Goal: Task Accomplishment & Management: Manage account settings

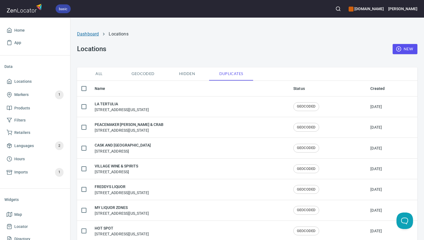
click at [88, 33] on link "Dashboard" at bounding box center [88, 33] width 22 height 5
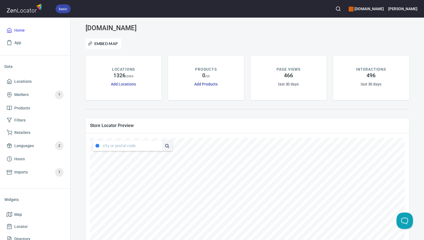
type input "4351 South Capistrano Drive, Dallas, Texas, United States"
click at [158, 157] on li "78731, Austin, Texas, United States" at bounding box center [136, 156] width 86 height 10
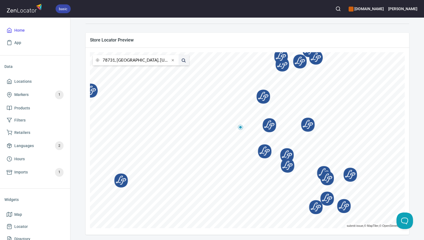
scroll to position [87, 0]
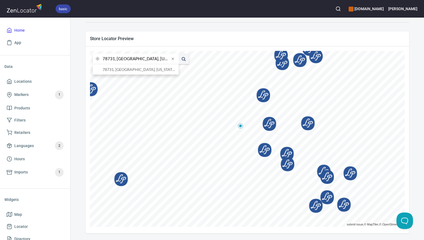
click at [115, 59] on input "78731, Austin, Texas, United States" at bounding box center [136, 59] width 67 height 10
click at [122, 69] on li "78737, Austin, Texas, United States" at bounding box center [136, 69] width 86 height 10
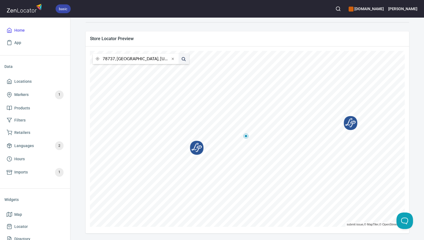
click at [115, 59] on input "78737, Austin, Texas, United States" at bounding box center [136, 59] width 67 height 10
click at [115, 70] on li "79705, Midland, Texas, United States" at bounding box center [136, 69] width 86 height 10
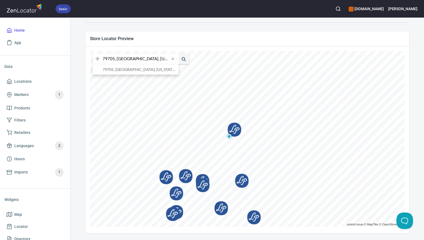
click at [115, 60] on input "79705, Midland, Texas, United States" at bounding box center [136, 59] width 67 height 10
click at [119, 69] on li "76801, Brownwood, Texas, United States" at bounding box center [136, 69] width 86 height 10
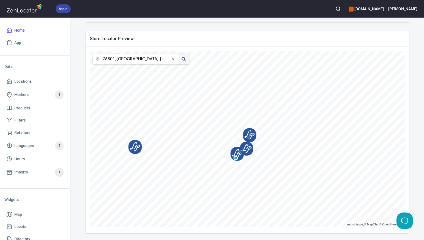
click at [114, 59] on input "76801, Brownwood, Texas, United States" at bounding box center [136, 59] width 67 height 10
click at [115, 59] on input "77413, Brownwood, Texas, United States" at bounding box center [136, 59] width 67 height 10
click at [124, 69] on li "77433, Cypress, Texas, United States" at bounding box center [136, 69] width 86 height 10
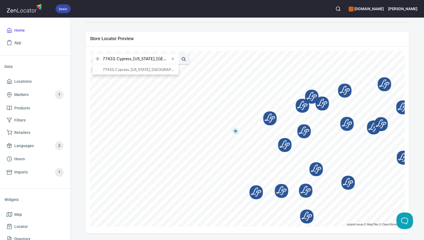
click at [115, 59] on input "77433, Cypress, Texas, United States" at bounding box center [136, 59] width 67 height 10
click at [122, 70] on li "80447, Grand Lake, Colorado, United States" at bounding box center [136, 69] width 86 height 10
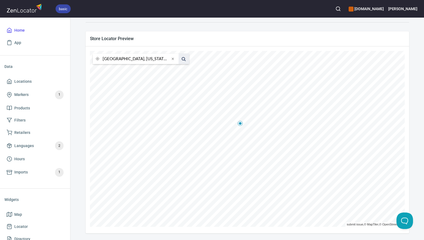
click at [184, 59] on span at bounding box center [184, 59] width 10 height 10
click at [114, 59] on input "80447, Grand Lake, Colorado, United States" at bounding box center [136, 59] width 67 height 10
click at [119, 70] on li "80401, Golden, Colorado, United States" at bounding box center [136, 69] width 86 height 10
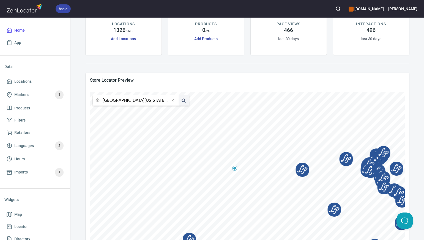
scroll to position [49, 0]
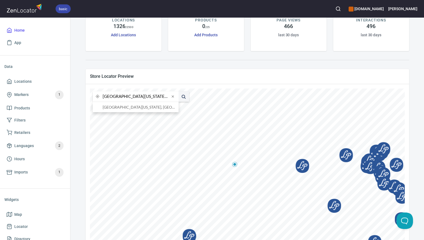
click at [114, 97] on input "80401, Golden, Colorado, United States" at bounding box center [136, 96] width 67 height 10
click at [123, 108] on li "80222, Denver, Colorado, United States" at bounding box center [136, 107] width 86 height 10
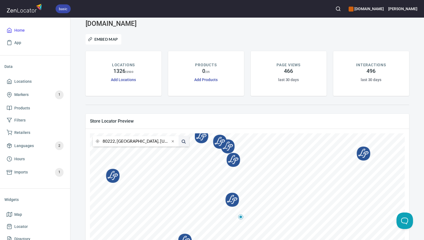
scroll to position [0, 0]
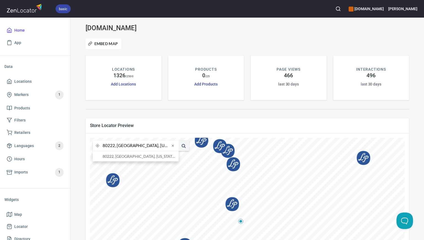
click at [114, 148] on input "80222, Denver, Colorado, United States" at bounding box center [136, 146] width 67 height 10
click at [121, 157] on li "80011, Aurora District, Colorado, United States" at bounding box center [136, 156] width 86 height 10
type input "80011, Aurora District, Colorado, United States"
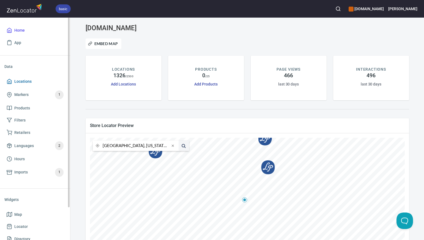
click at [26, 81] on span "Locations" at bounding box center [22, 81] width 17 height 7
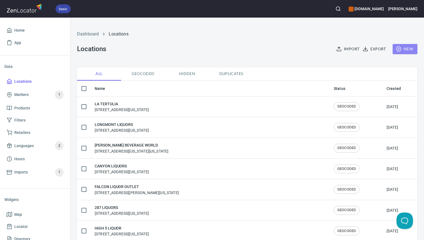
click at [408, 50] on span "New" at bounding box center [405, 49] width 16 height 7
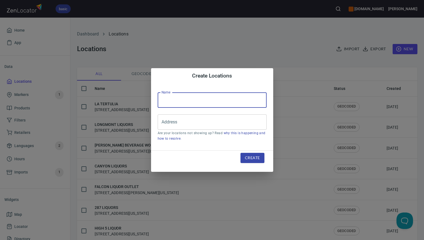
click at [162, 100] on input "text" at bounding box center [212, 99] width 109 height 15
paste input "MEXICO REAL FAMILY REST-SOUTH"
type input "MEXICO REAL FAMILY REST-SOUTH"
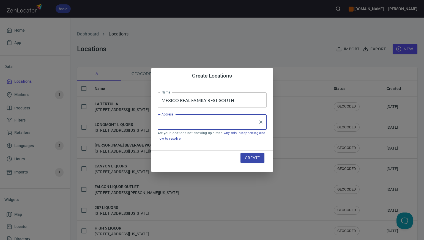
click at [163, 123] on input "Address" at bounding box center [208, 122] width 96 height 10
paste input "1899 S. NEVADA AVE, , COLORADO SPRINGS, CO80905"
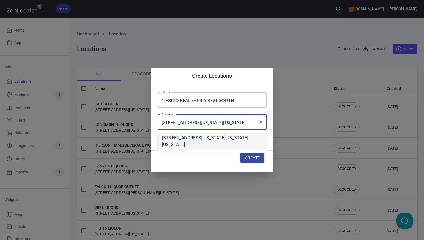
click at [236, 142] on li "[STREET_ADDRESS][US_STATE][US_STATE][US_STATE]" at bounding box center [212, 141] width 109 height 17
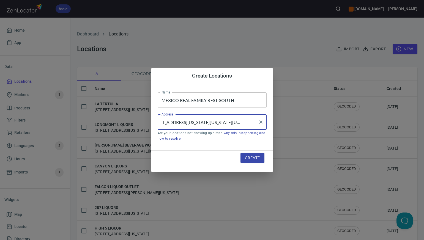
type input "[STREET_ADDRESS][US_STATE][US_STATE][US_STATE]"
click at [251, 159] on span "Create" at bounding box center [252, 158] width 15 height 7
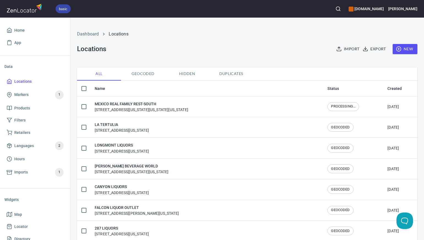
click at [407, 49] on span "New" at bounding box center [405, 49] width 16 height 7
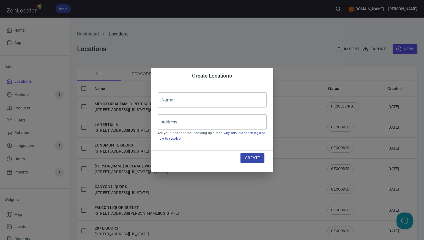
click at [164, 100] on input "text" at bounding box center [212, 99] width 109 height 15
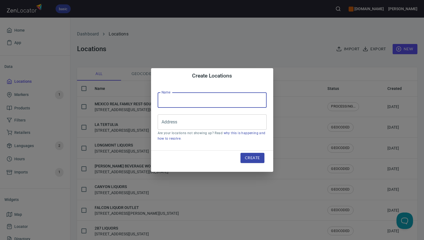
paste input "MONACO LIQUORS & WINE"
type input "MONACO LIQUORS & WINE"
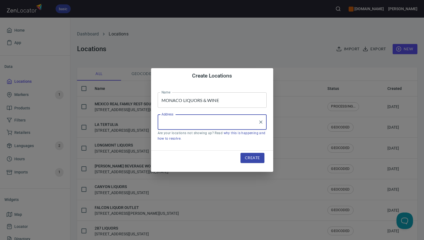
click at [162, 124] on input "Address" at bounding box center [208, 122] width 96 height 10
paste input "2243 S MONACO PKWY #111, , DENVER, CO80222"
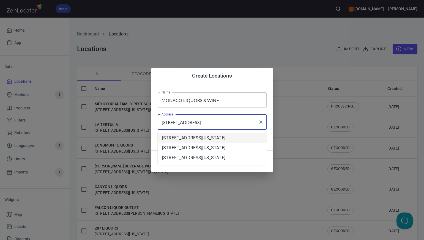
click at [186, 139] on li "[STREET_ADDRESS][US_STATE]" at bounding box center [212, 138] width 109 height 10
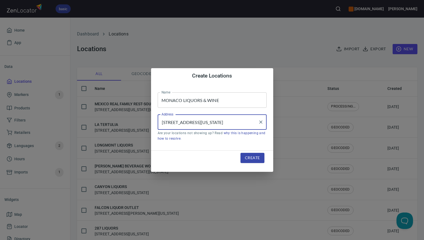
type input "[STREET_ADDRESS][US_STATE]"
click at [250, 159] on span "Create" at bounding box center [252, 158] width 15 height 7
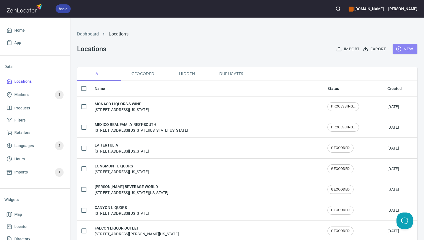
click at [408, 49] on span "New" at bounding box center [405, 49] width 16 height 7
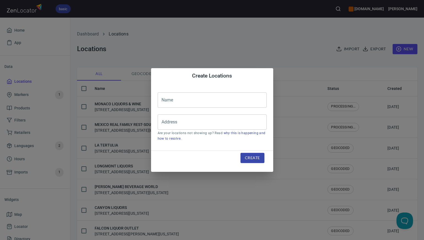
click at [163, 100] on input "text" at bounding box center [212, 99] width 109 height 15
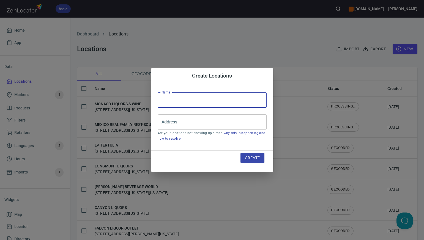
paste input "CANYON LIQUORS"
type input "CANYON LIQUORS"
click at [164, 121] on input "Address" at bounding box center [208, 122] width 96 height 10
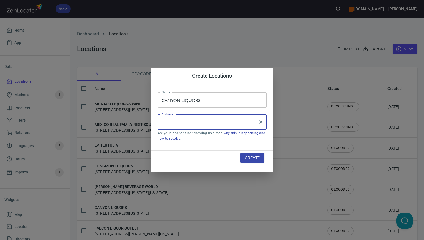
paste input "30550 HIWAY 72, , GOLDEN, CO80401"
click at [181, 123] on input "30550 HIWAY 72, , GOLDEN, CO80401" at bounding box center [208, 122] width 96 height 10
click at [187, 140] on li "[STREET_ADDRESS][US_STATE]" at bounding box center [212, 138] width 109 height 10
type input "[STREET_ADDRESS][US_STATE]"
click at [251, 159] on span "Create" at bounding box center [252, 158] width 15 height 7
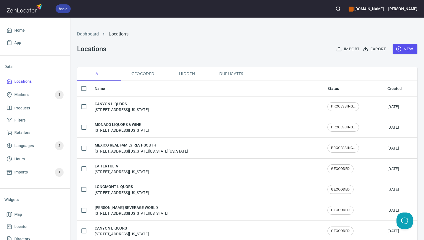
click at [407, 49] on span "New" at bounding box center [405, 49] width 16 height 7
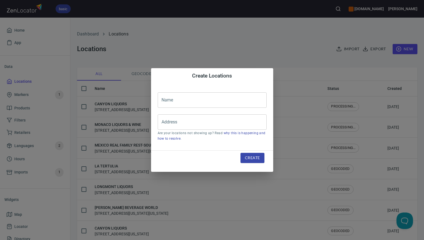
click at [162, 101] on input "text" at bounding box center [212, 99] width 109 height 15
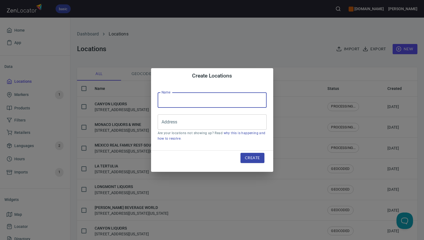
paste input "LAKEVIEW LIQUOR"
type input "LAKEVIEW LIQUOR"
click at [163, 124] on input "Address" at bounding box center [208, 122] width 96 height 10
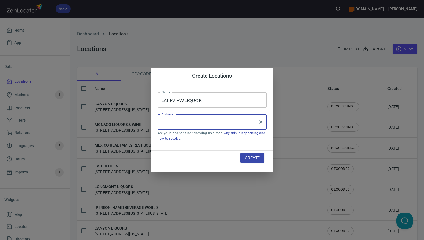
paste input "14626 US HWY 34, , GRAND LAKE, CO80447"
click at [178, 140] on li "[STREET_ADDRESS][US_STATE]" at bounding box center [212, 138] width 109 height 10
type input "[STREET_ADDRESS][US_STATE]"
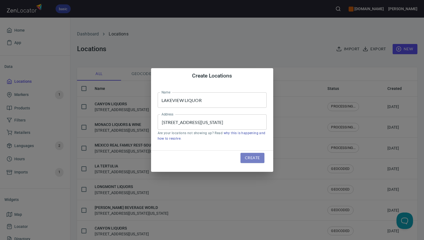
click at [249, 158] on span "Create" at bounding box center [252, 158] width 15 height 7
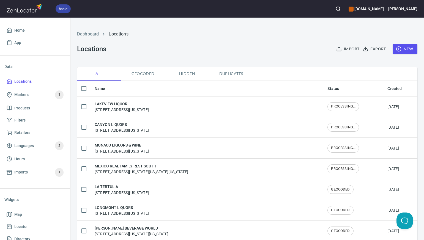
click at [406, 49] on span "New" at bounding box center [405, 49] width 16 height 7
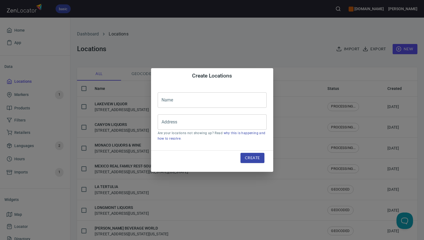
click at [164, 100] on input "text" at bounding box center [212, 99] width 109 height 15
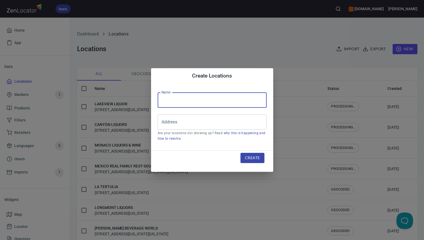
paste input "PURE LIQUOR"
type input "PURE LIQUOR"
click at [163, 122] on input "Address" at bounding box center [208, 122] width 96 height 10
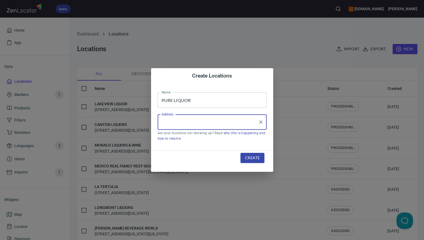
paste input "14401 FM 1826 STE B, , AUSTIN, TX787379629"
click at [205, 124] on input "14401 FM 1826 STE B, , AUSTIN, TX787379629" at bounding box center [208, 122] width 96 height 10
click at [220, 121] on input "14401 FM 1826 , AUSTIN, TX787379629" at bounding box center [208, 122] width 96 height 10
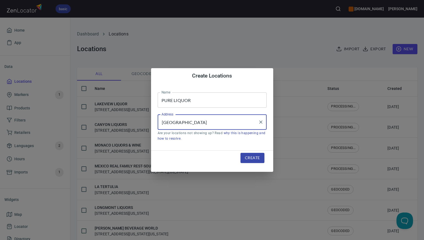
click at [195, 122] on input "14401 FM 1826 , AUSTIN, TX 787379629" at bounding box center [208, 122] width 96 height 10
click at [227, 124] on input "14401 FM 1826, Suite B, AUSTIN, TX 787379629" at bounding box center [208, 122] width 96 height 10
type input "[STREET_ADDRESS]"
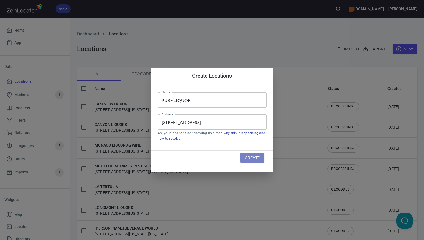
click at [252, 157] on span "Create" at bounding box center [252, 158] width 15 height 7
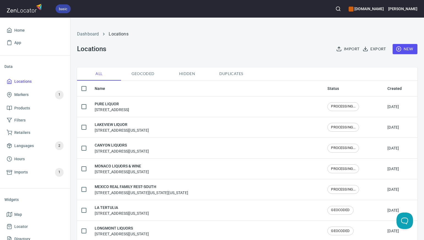
click at [407, 47] on span "New" at bounding box center [405, 49] width 16 height 7
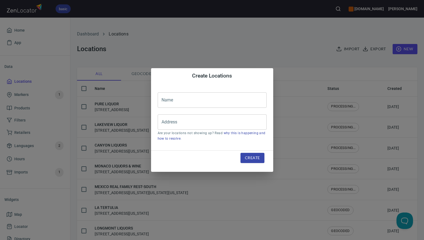
click at [161, 102] on input "text" at bounding box center [212, 99] width 109 height 15
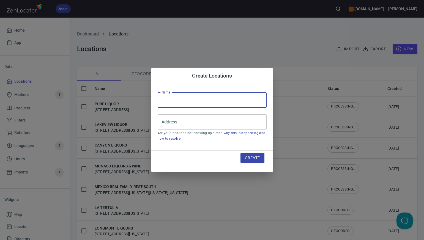
paste input "CEDAR VALLEY LIQUOR"
type input "CEDAR VALLEY LIQUOR"
click at [162, 123] on input "Address" at bounding box center [208, 122] width 96 height 10
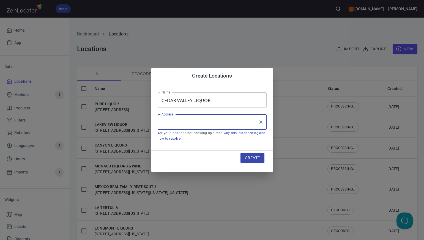
paste input "[STREET_ADDRESS]"
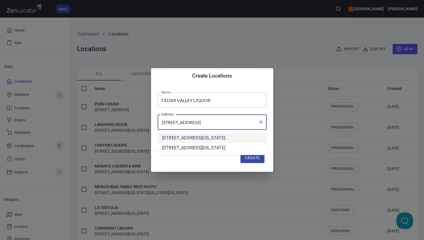
click at [183, 139] on li "[STREET_ADDRESS][US_STATE]" at bounding box center [212, 138] width 109 height 10
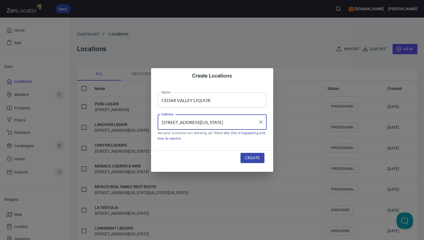
click at [192, 122] on input "[STREET_ADDRESS][US_STATE]" at bounding box center [208, 122] width 96 height 10
type input "[STREET_ADDRESS][US_STATE]"
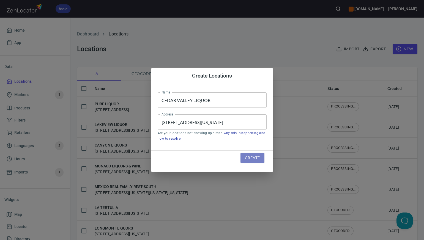
click at [247, 157] on span "Create" at bounding box center [252, 158] width 15 height 7
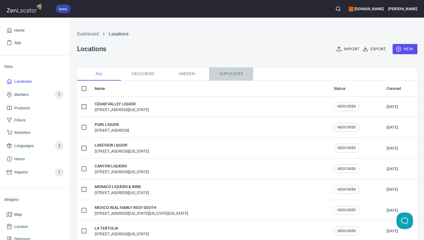
click at [233, 74] on span "Duplicates" at bounding box center [231, 73] width 37 height 7
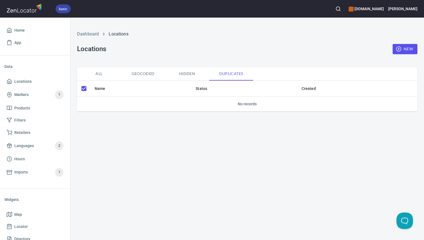
checkbox input "false"
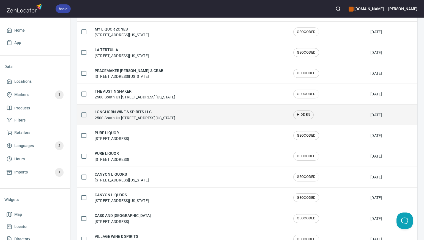
scroll to position [137, 0]
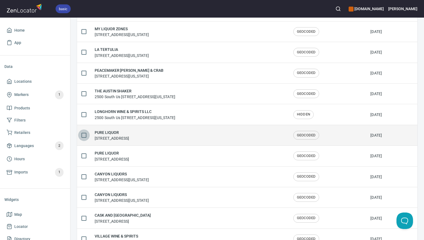
click at [85, 135] on input "checkbox" at bounding box center [84, 136] width 12 height 12
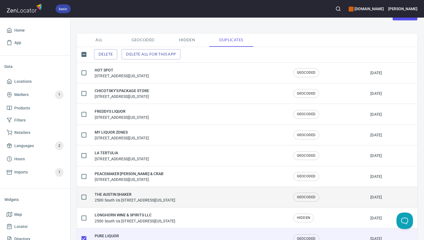
scroll to position [3, 0]
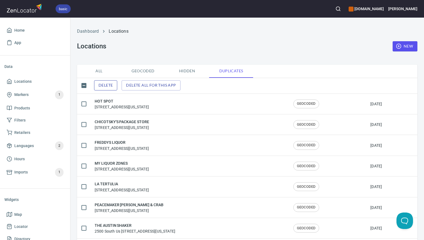
click at [111, 85] on span "Delete" at bounding box center [106, 85] width 14 height 7
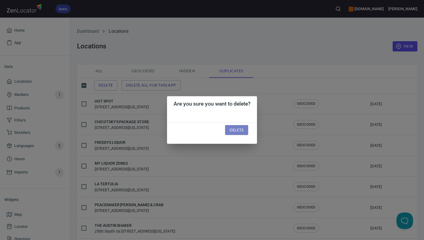
click at [237, 129] on span "Delete" at bounding box center [237, 130] width 14 height 7
checkbox input "false"
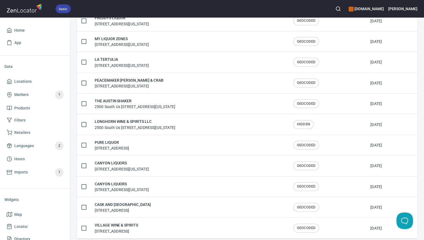
scroll to position [133, 0]
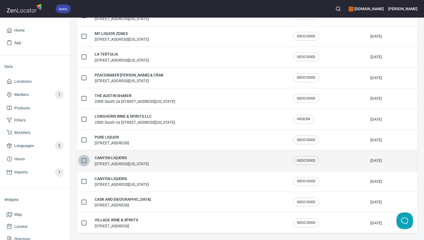
click at [85, 161] on input "checkbox" at bounding box center [84, 161] width 12 height 12
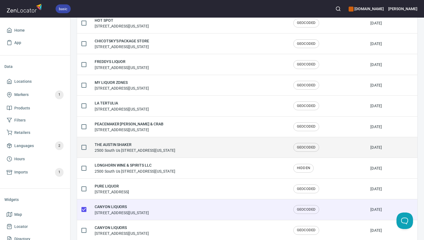
scroll to position [0, 0]
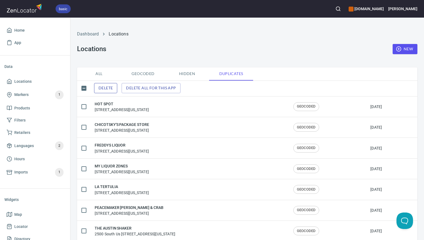
click at [110, 88] on span "Delete" at bounding box center [106, 88] width 14 height 7
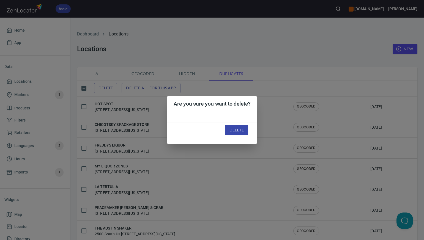
click at [241, 129] on span "Delete" at bounding box center [237, 130] width 14 height 7
checkbox input "false"
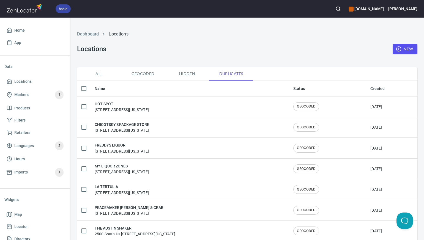
click at [99, 73] on span "All" at bounding box center [98, 73] width 37 height 7
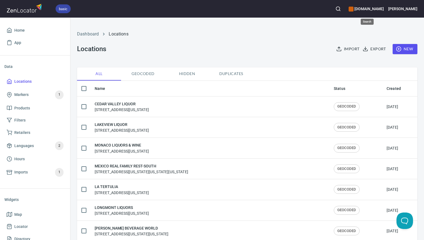
click at [341, 9] on icon "button" at bounding box center [339, 9] width 6 height 6
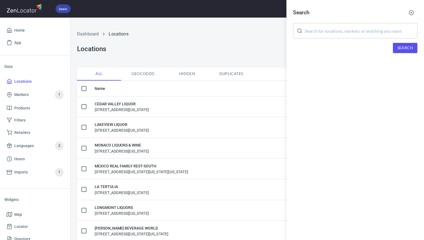
click at [331, 12] on div "Search" at bounding box center [355, 13] width 124 height 12
click at [313, 29] on input "text" at bounding box center [361, 30] width 113 height 15
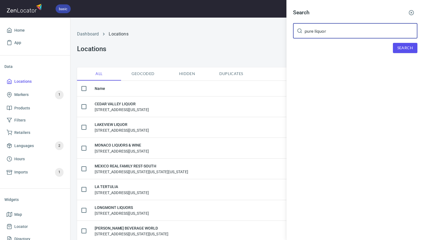
type input "pure liquor"
click at [407, 47] on span "Search" at bounding box center [406, 48] width 16 height 7
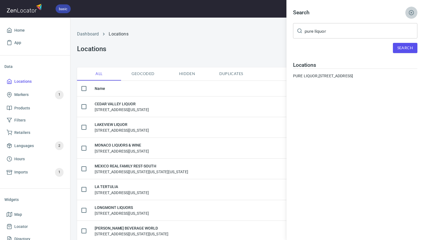
click at [412, 12] on icon "button" at bounding box center [412, 13] width 6 height 6
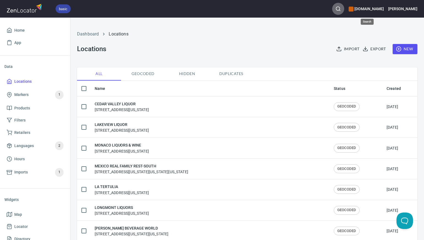
click at [341, 9] on icon "button" at bounding box center [339, 9] width 6 height 6
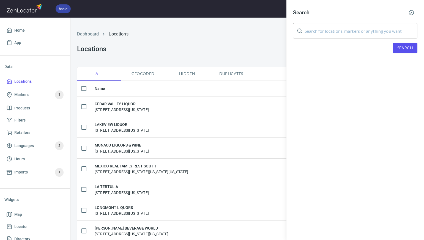
click at [311, 31] on input "text" at bounding box center [361, 30] width 113 height 15
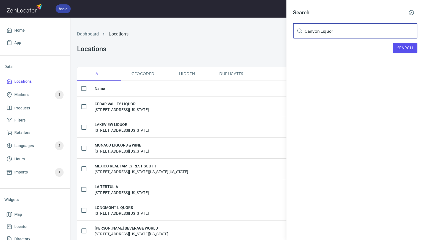
type input "Canyon Liquor"
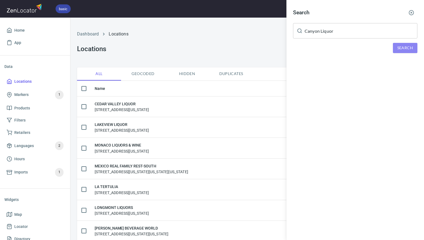
click at [403, 48] on span "Search" at bounding box center [406, 48] width 16 height 7
click at [412, 13] on line "button" at bounding box center [411, 12] width 1 height 1
